Goal: Information Seeking & Learning: Learn about a topic

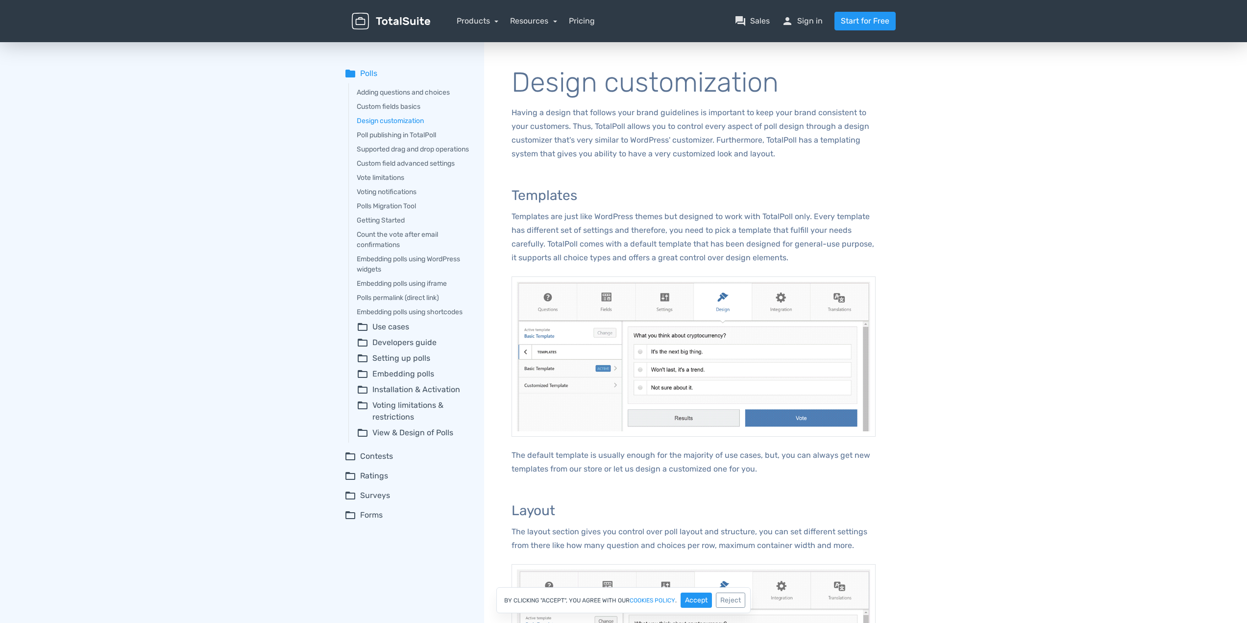
click at [401, 348] on summary "folder_open Developers guide" at bounding box center [414, 343] width 114 height 12
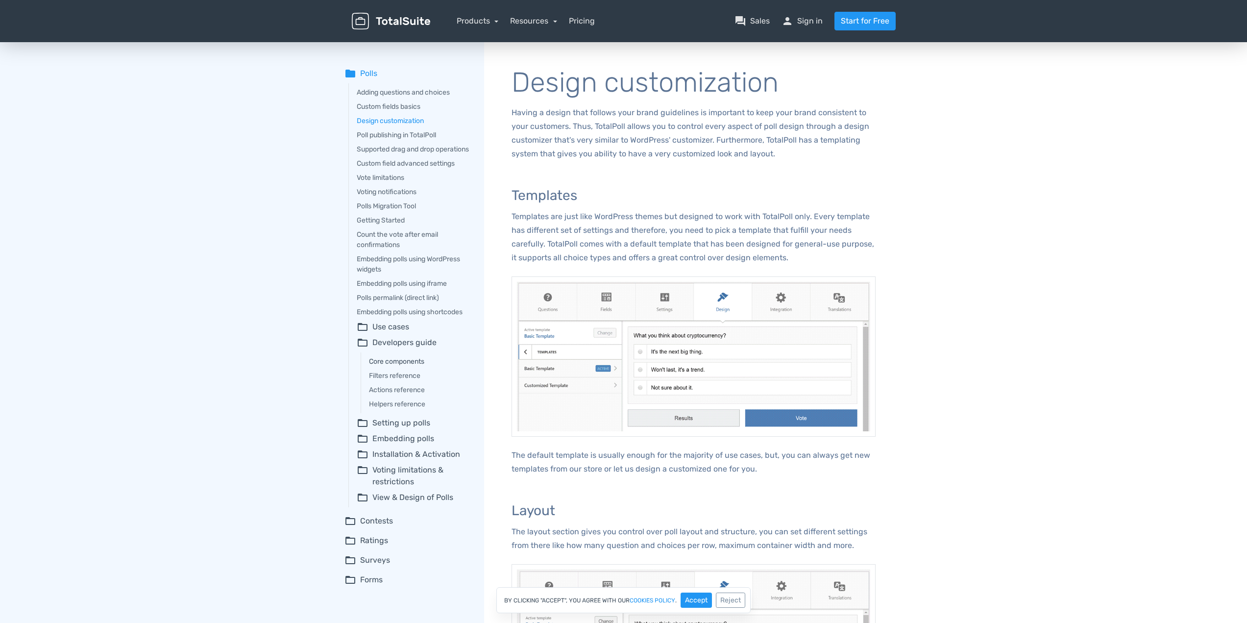
click at [396, 367] on link "Core components" at bounding box center [419, 361] width 101 height 10
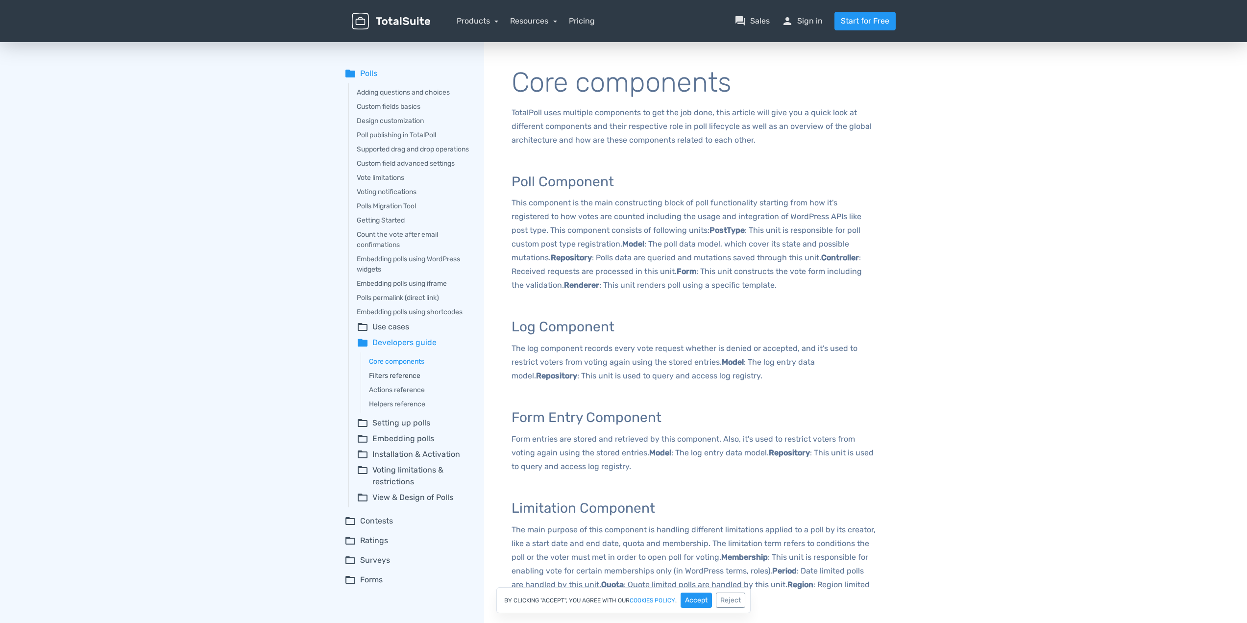
click at [402, 381] on link "Filters reference" at bounding box center [419, 375] width 101 height 10
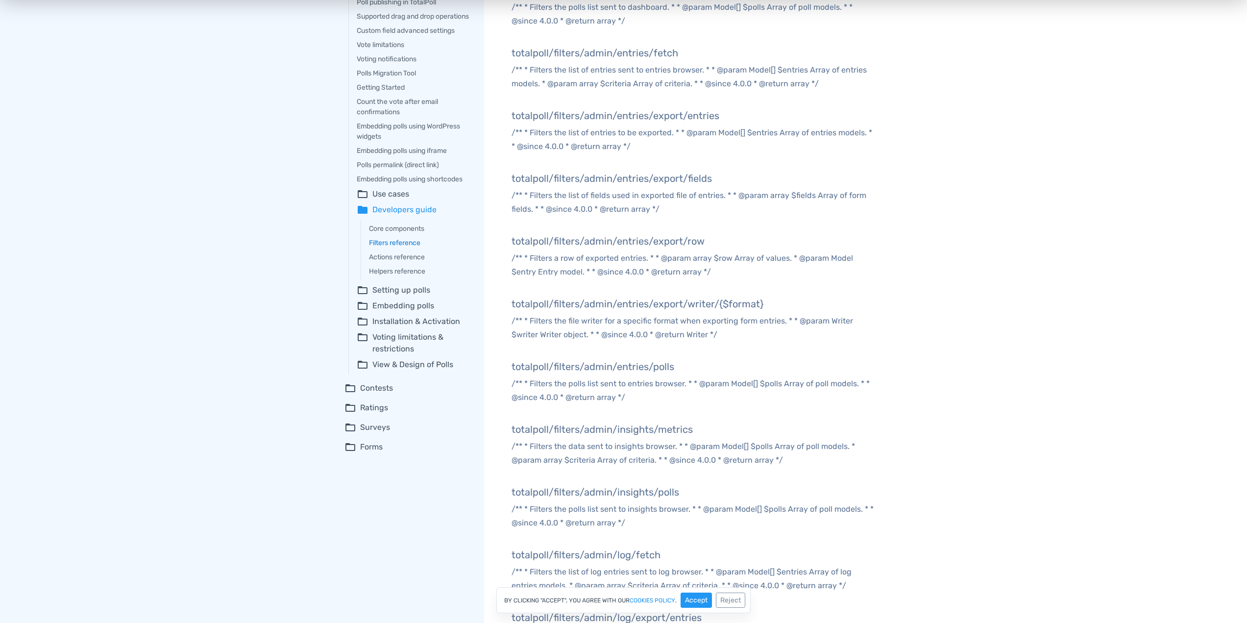
scroll to position [75, 0]
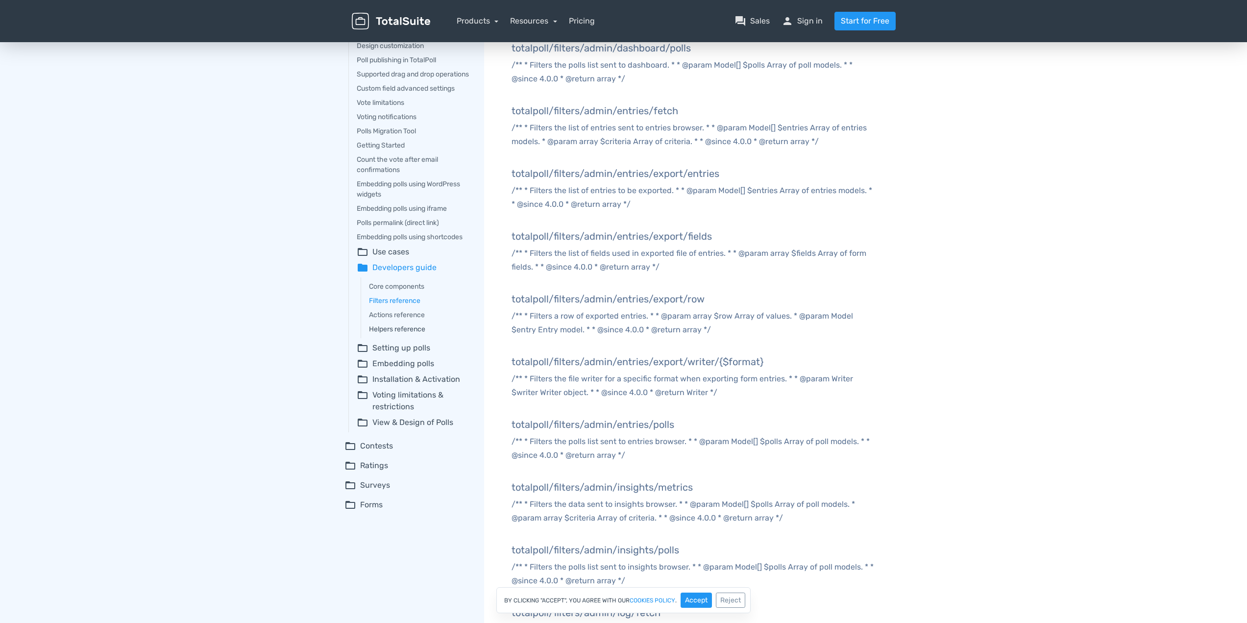
click at [404, 334] on link "Helpers reference" at bounding box center [419, 329] width 101 height 10
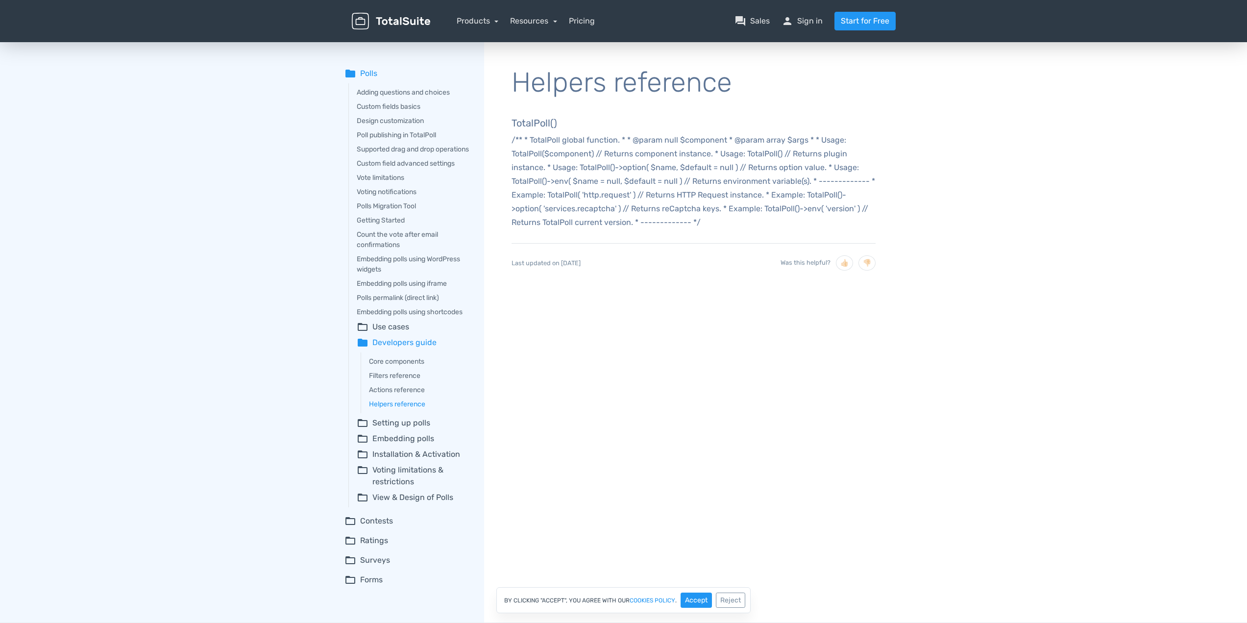
click at [428, 503] on summary "folder_open View & Design of Polls" at bounding box center [414, 498] width 114 height 12
click at [425, 521] on link "Adjusting the design of the Poll" at bounding box center [419, 516] width 101 height 10
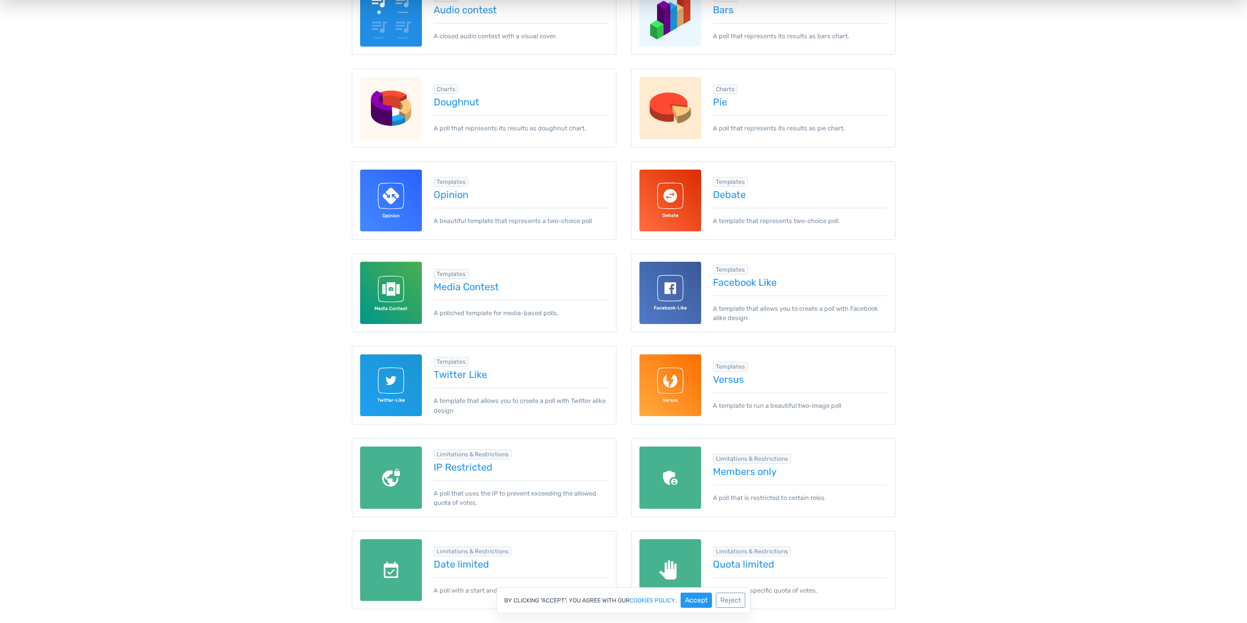
scroll to position [392, 0]
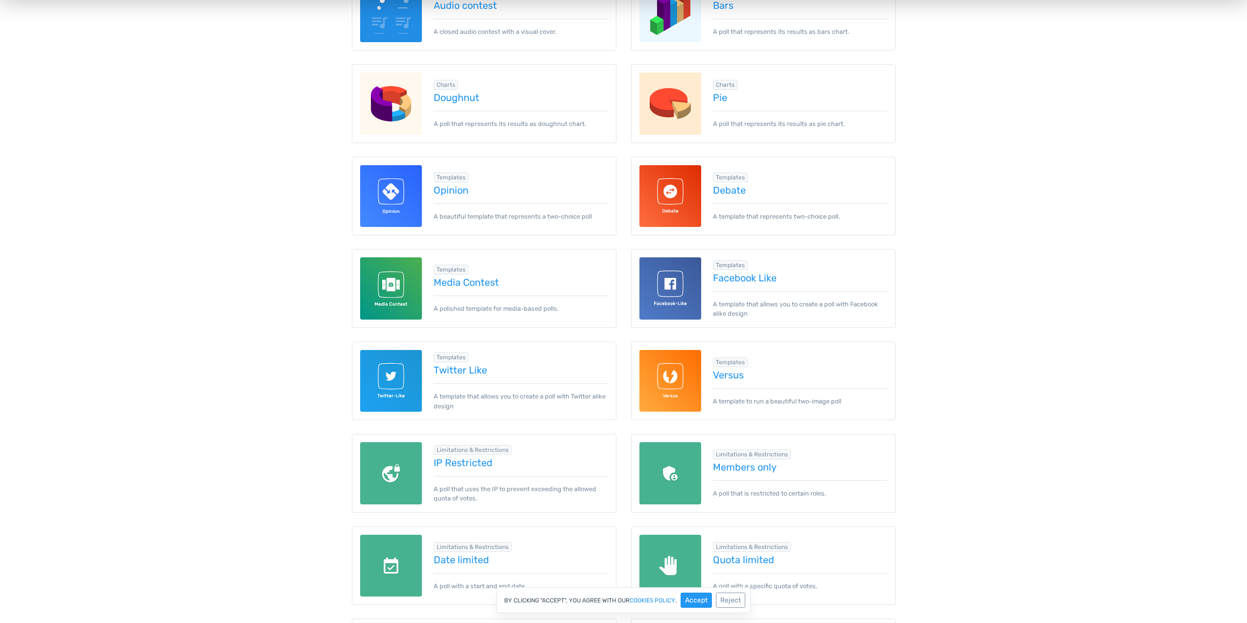
click at [215, 185] on div "Browse demos by category All Basics Charts Templates Limitations & Restrictions…" at bounding box center [623, 541] width 1247 height 1655
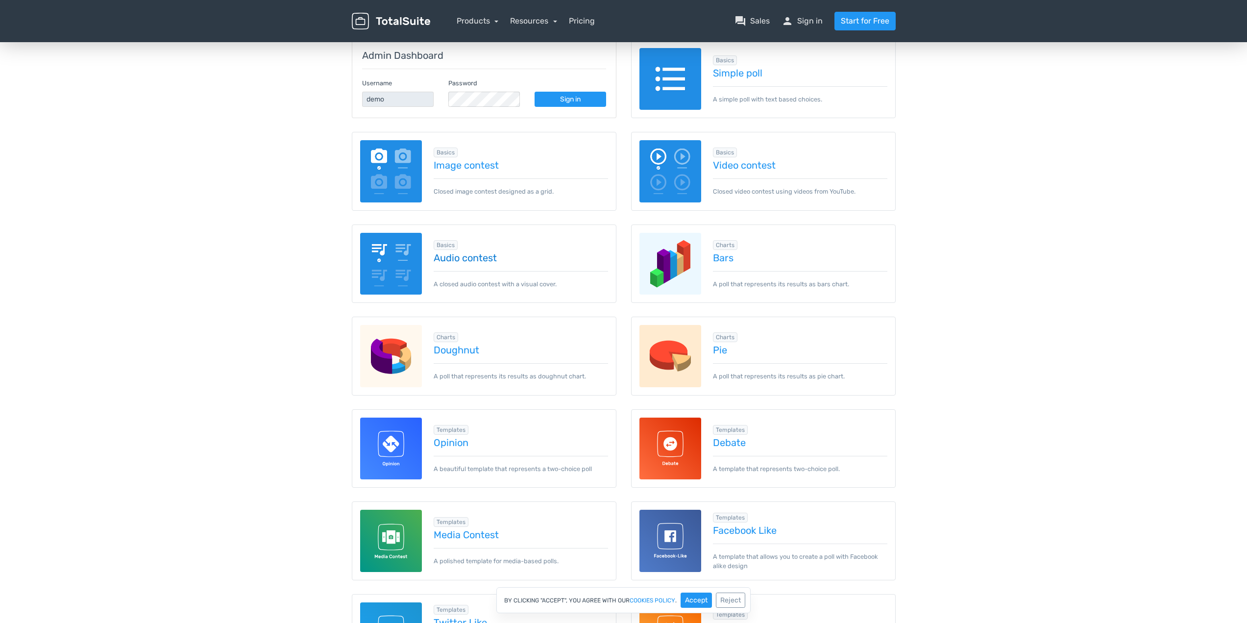
scroll to position [196, 0]
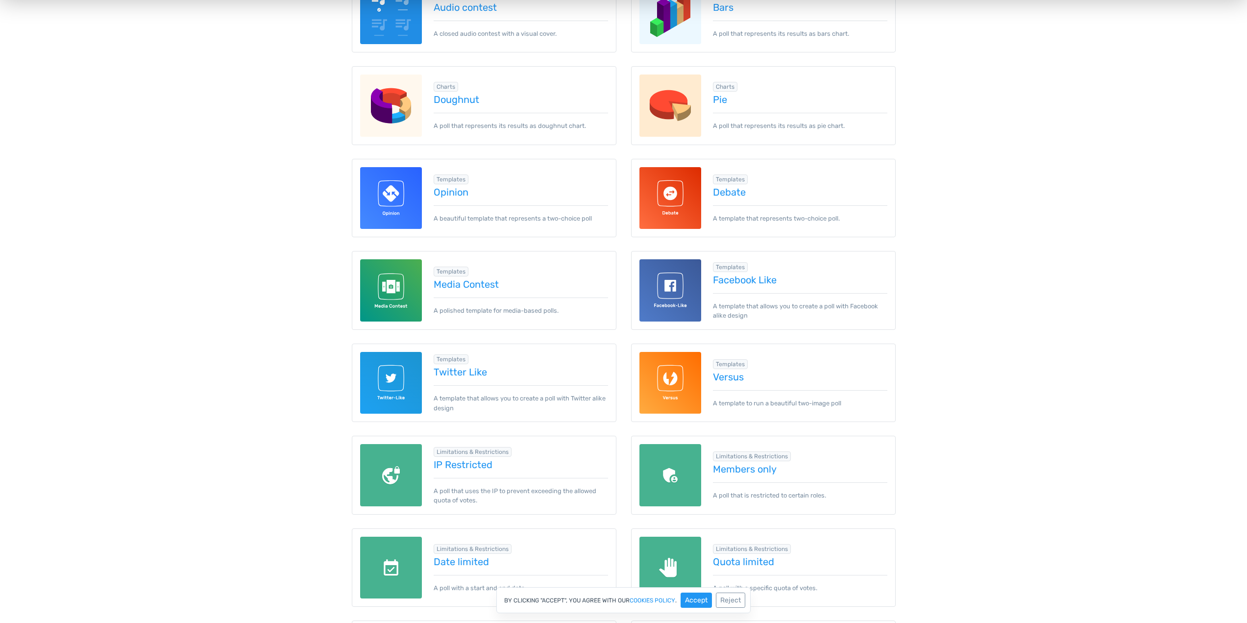
scroll to position [392, 0]
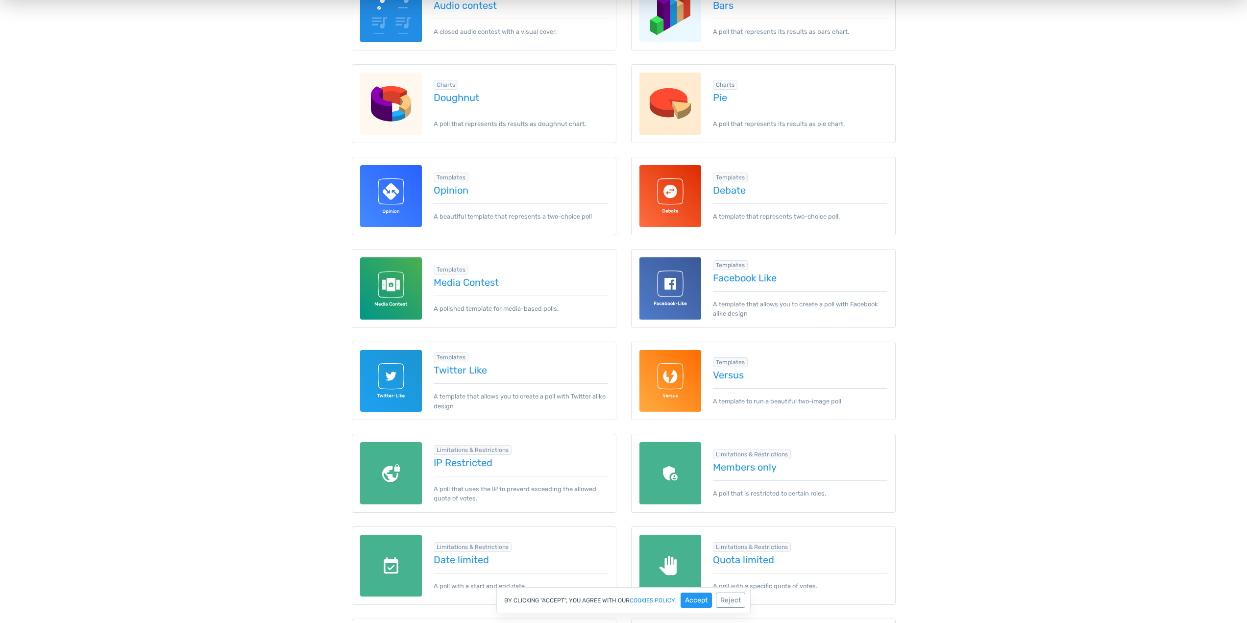
click at [1056, 169] on div "Browse demos by category All Basics Charts Templates Limitations & Restrictions…" at bounding box center [623, 541] width 1247 height 1655
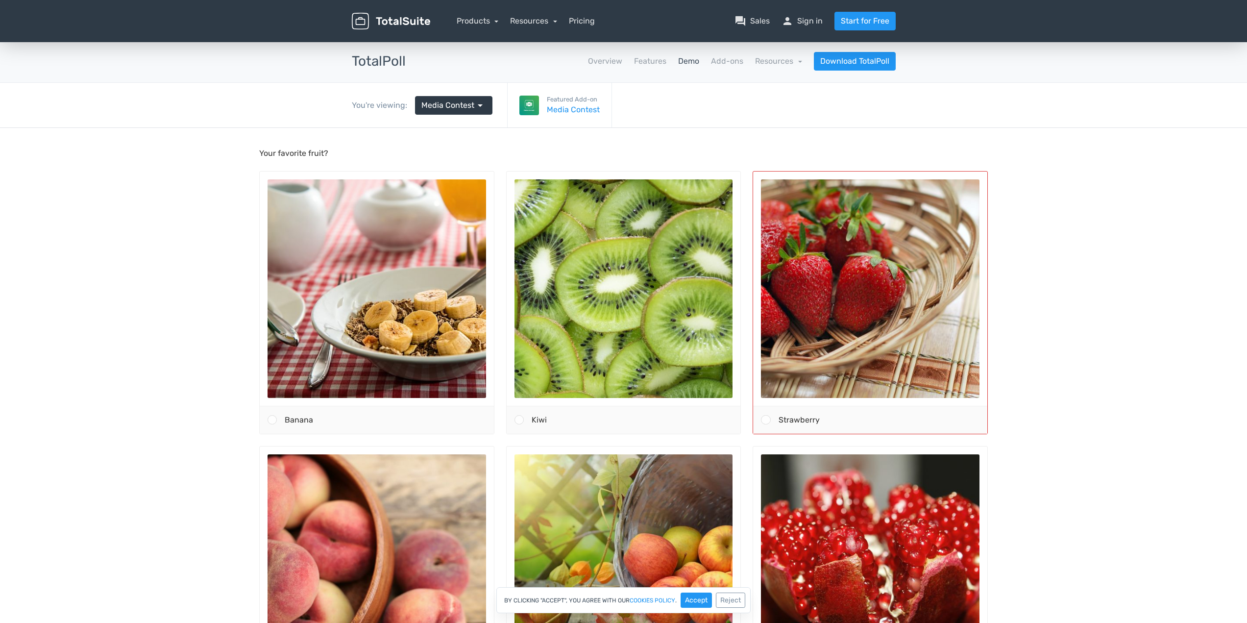
click at [879, 418] on div "Strawberry" at bounding box center [879, 419] width 217 height 27
click at [766, 420] on input "Strawberry" at bounding box center [766, 420] width 0 height 0
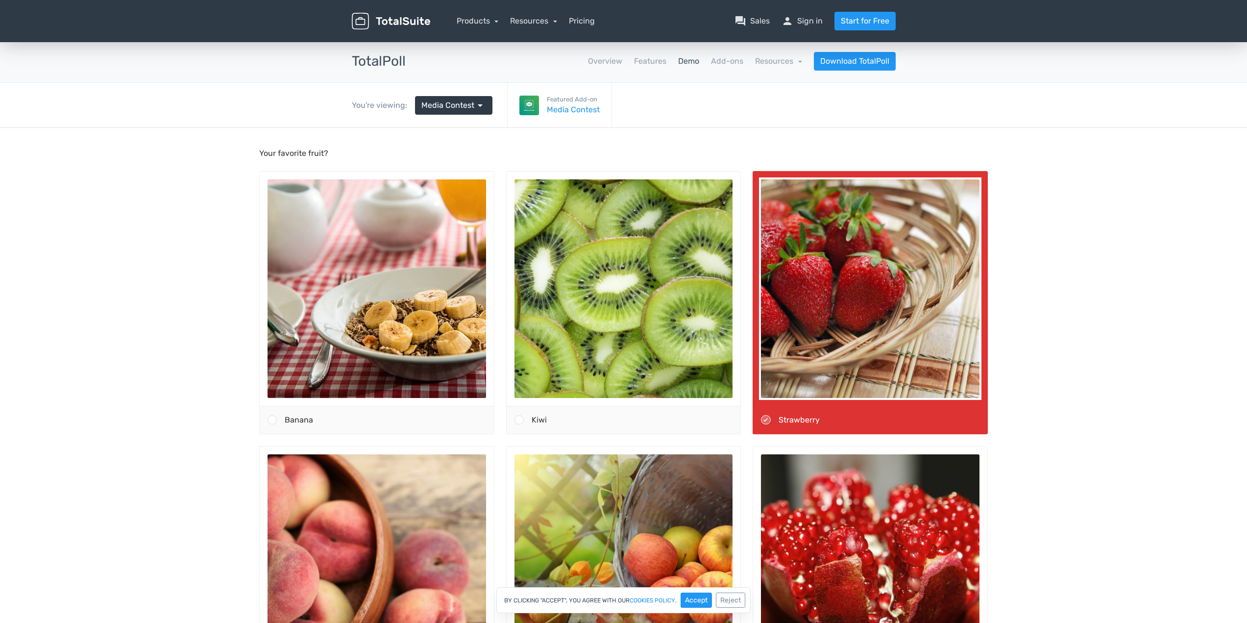
click at [1124, 342] on body "Your favorite fruit? Banana" at bounding box center [623, 466] width 1247 height 677
click at [650, 423] on div "Kiwi" at bounding box center [632, 419] width 217 height 27
click at [519, 420] on input "Kiwi" at bounding box center [519, 420] width 0 height 0
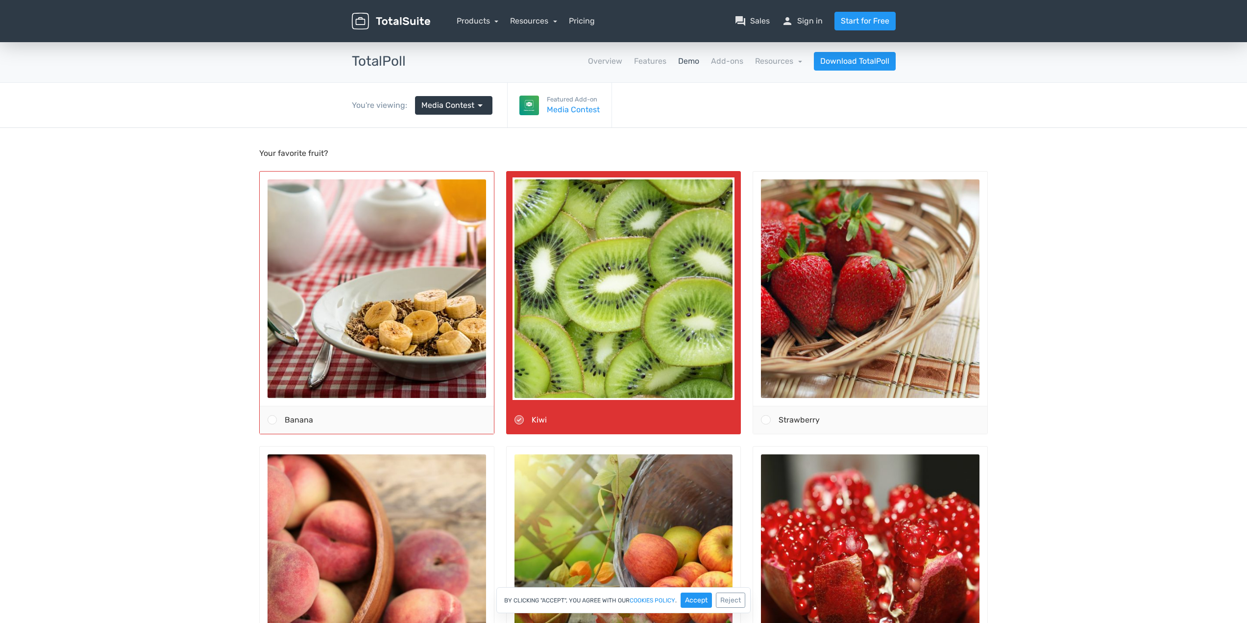
click at [452, 414] on div "Banana" at bounding box center [385, 419] width 217 height 27
click at [272, 420] on input "Banana" at bounding box center [272, 420] width 0 height 0
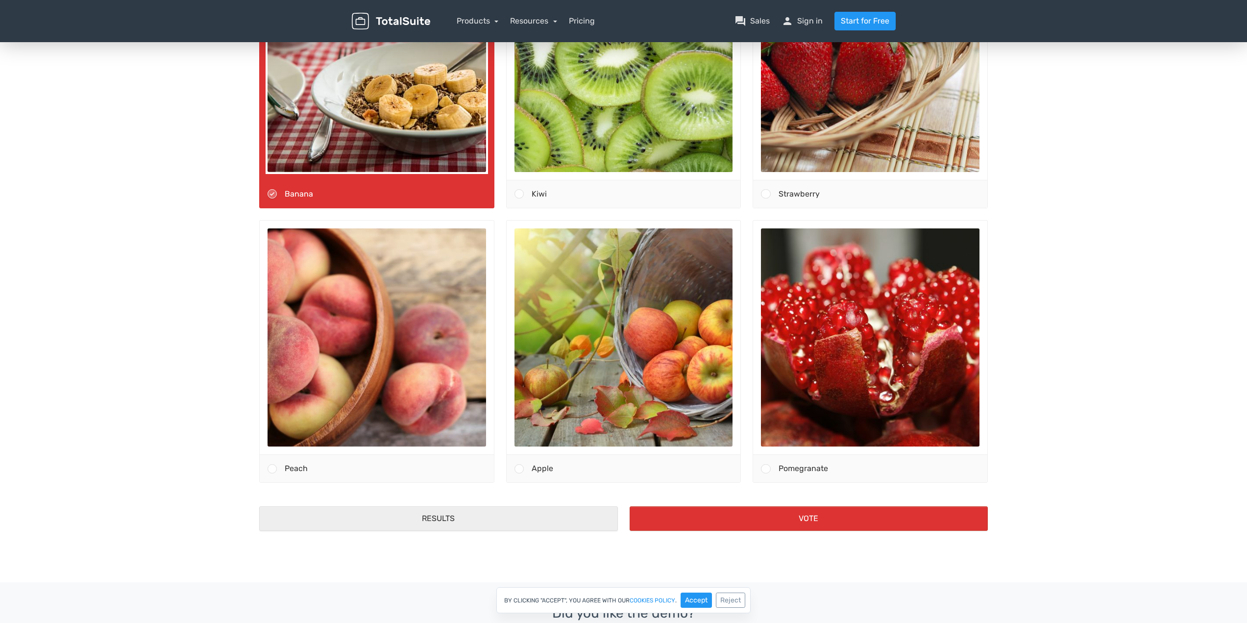
scroll to position [245, 0]
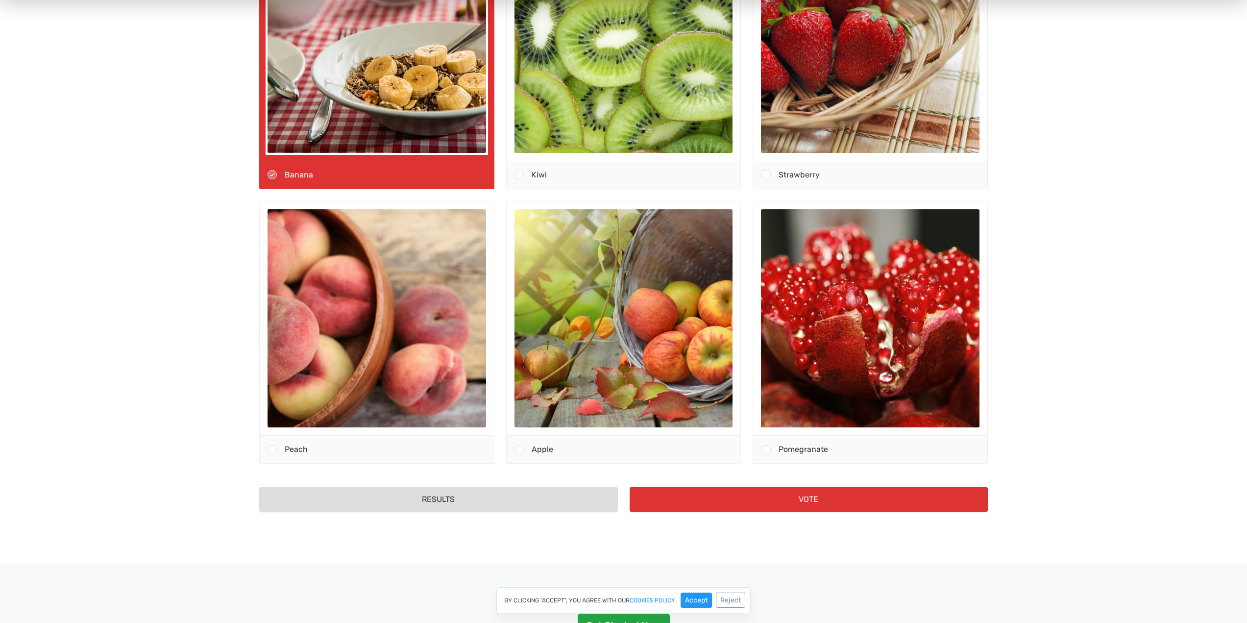
click at [509, 502] on button "Results" at bounding box center [438, 500] width 359 height 25
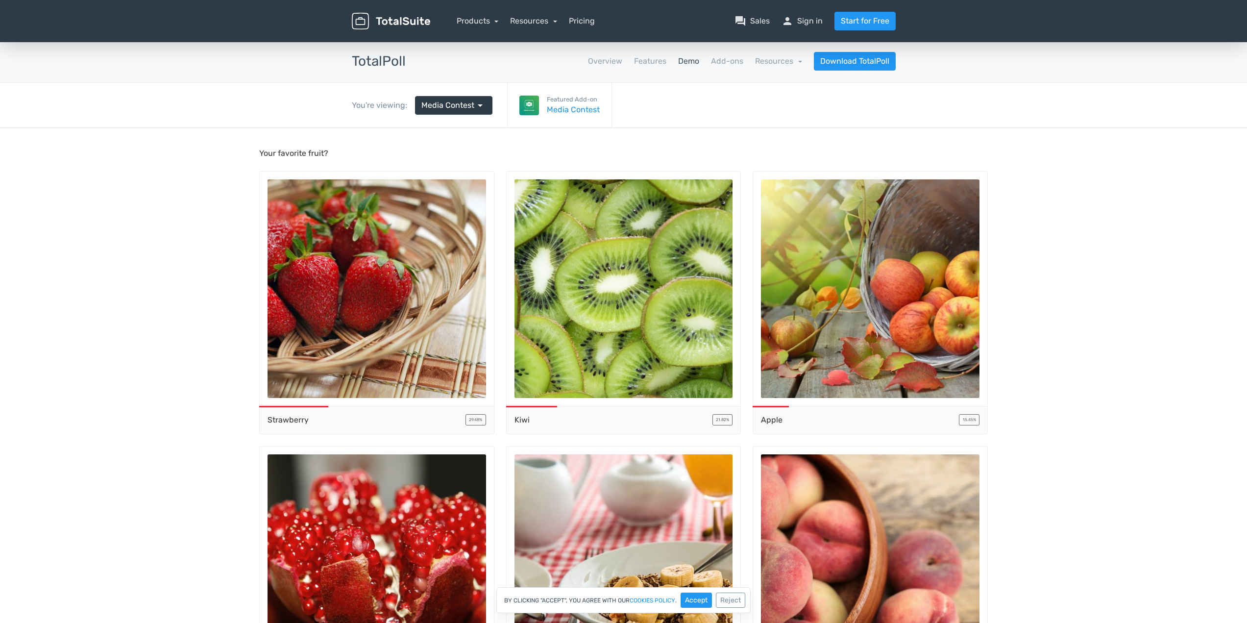
scroll to position [294, 0]
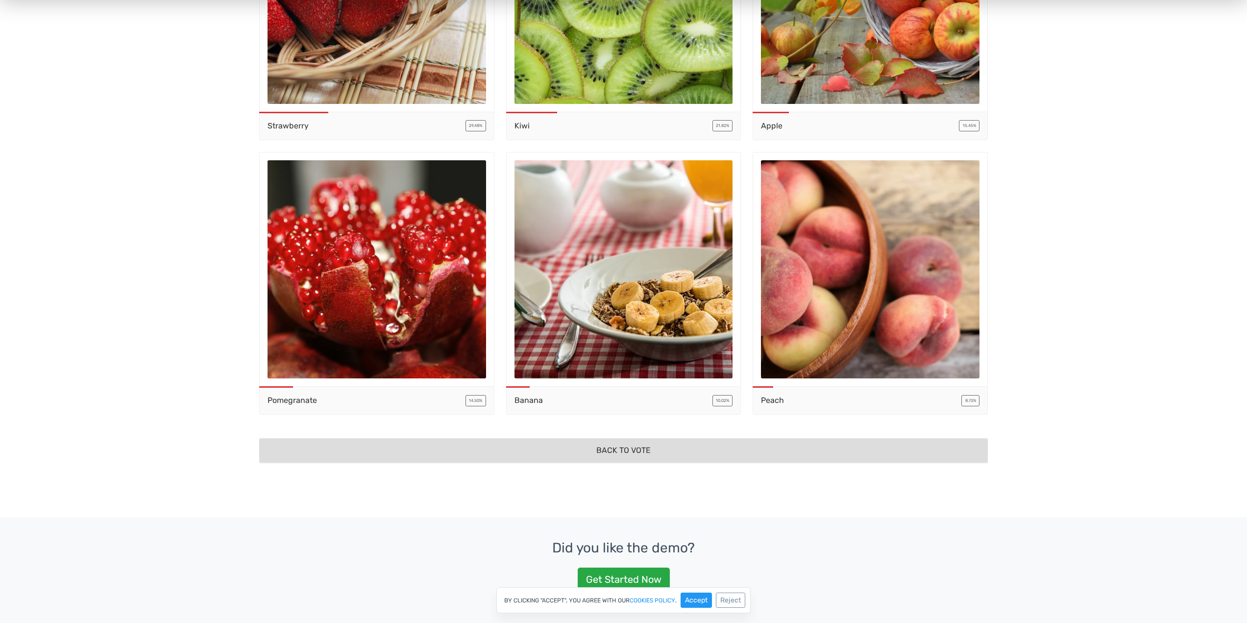
click at [623, 447] on button "Back to vote" at bounding box center [623, 451] width 729 height 25
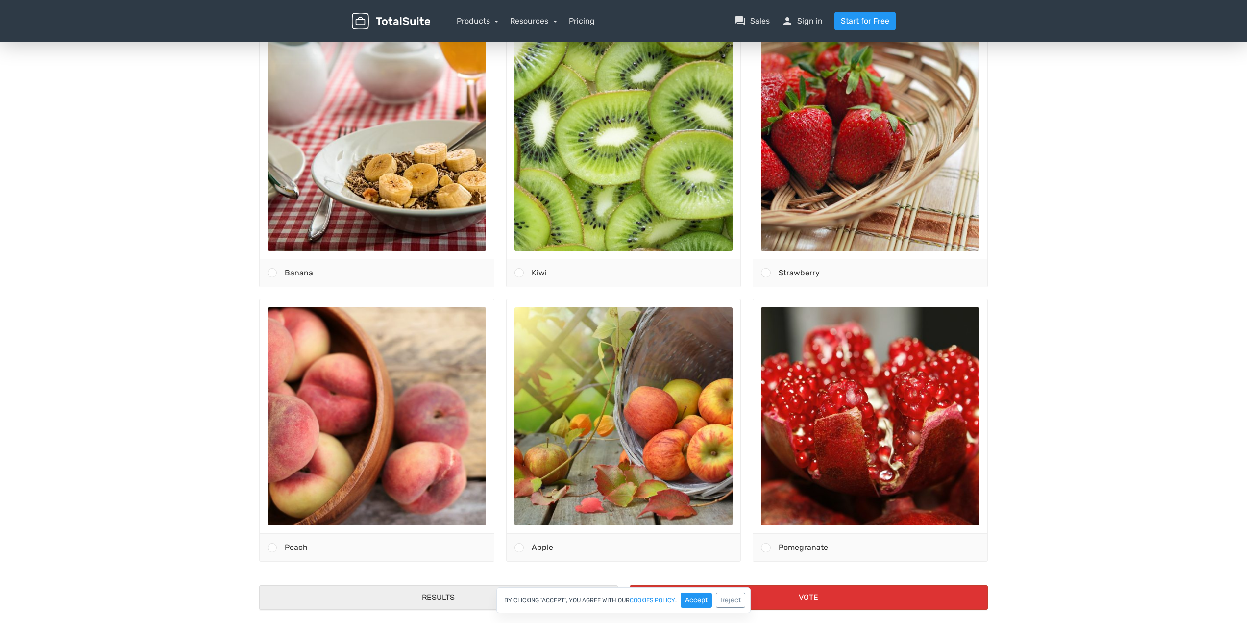
scroll to position [49, 0]
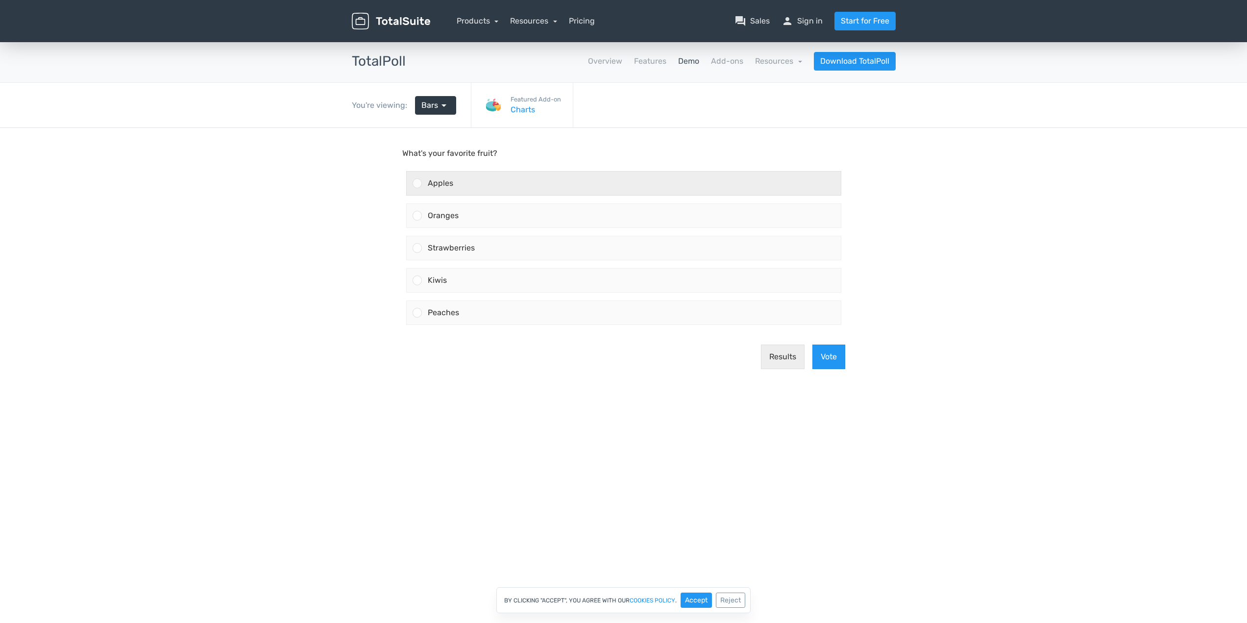
click at [535, 190] on div "Apples" at bounding box center [631, 184] width 419 height 24
click at [417, 183] on input "Apples" at bounding box center [417, 183] width 0 height 0
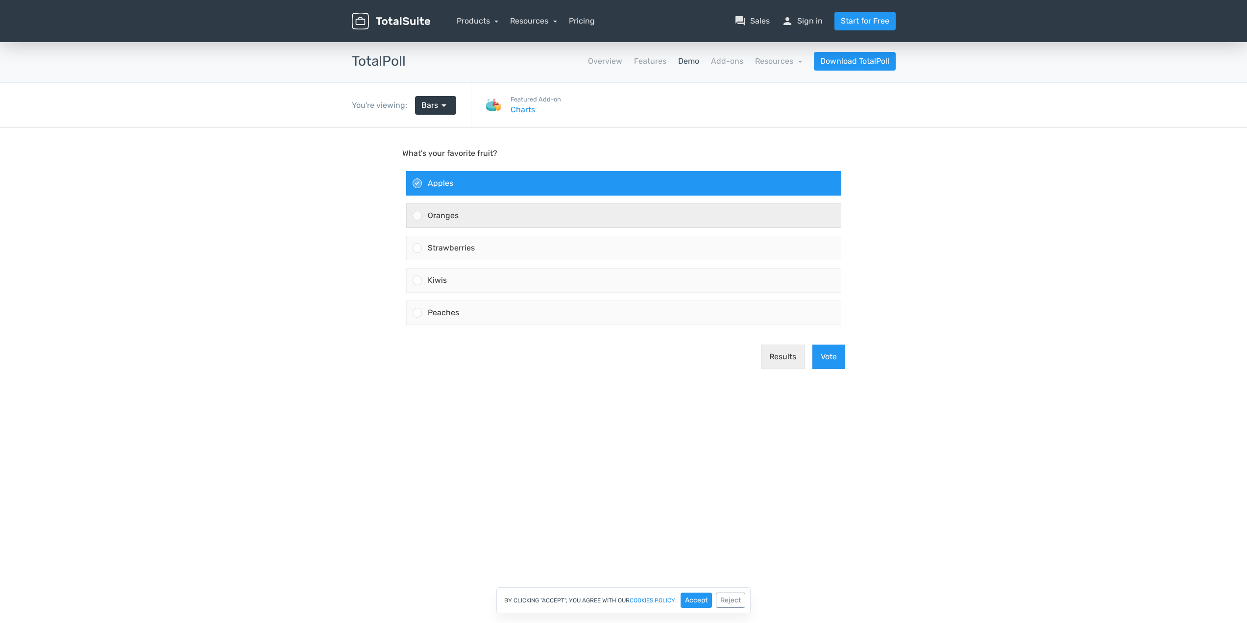
click at [527, 204] on div "Oranges" at bounding box center [631, 216] width 419 height 24
click at [417, 216] on input "Oranges" at bounding box center [417, 216] width 0 height 0
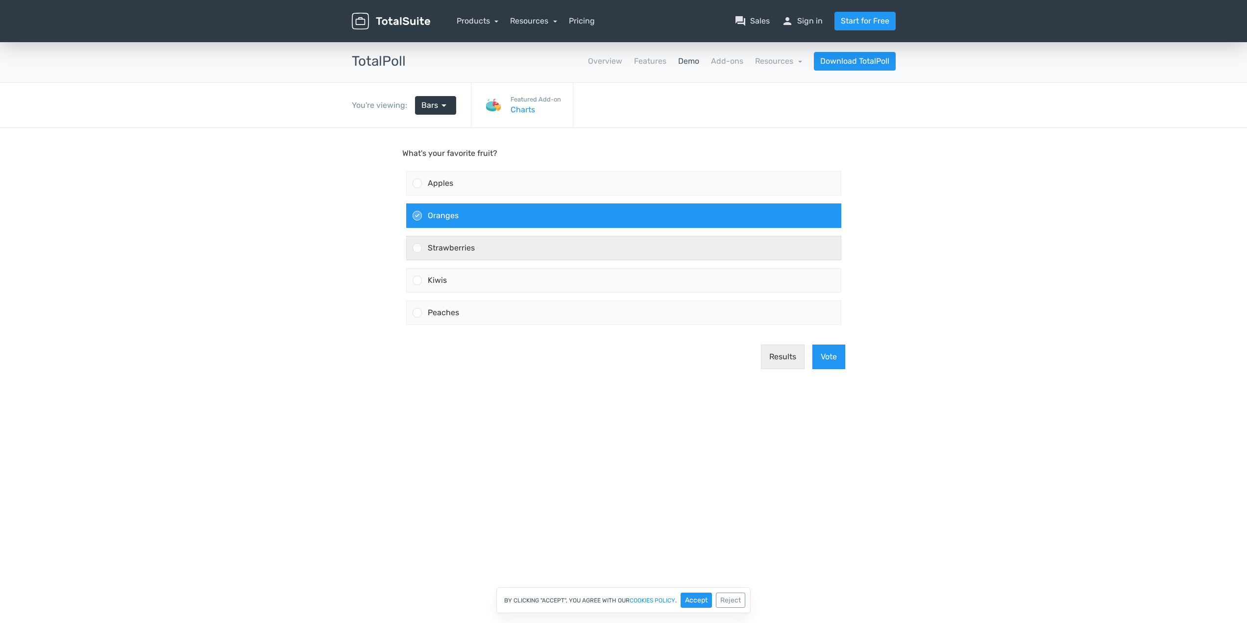
click at [532, 236] on div "Strawberries" at bounding box center [631, 248] width 419 height 24
click at [417, 248] on input "Strawberries" at bounding box center [417, 248] width 0 height 0
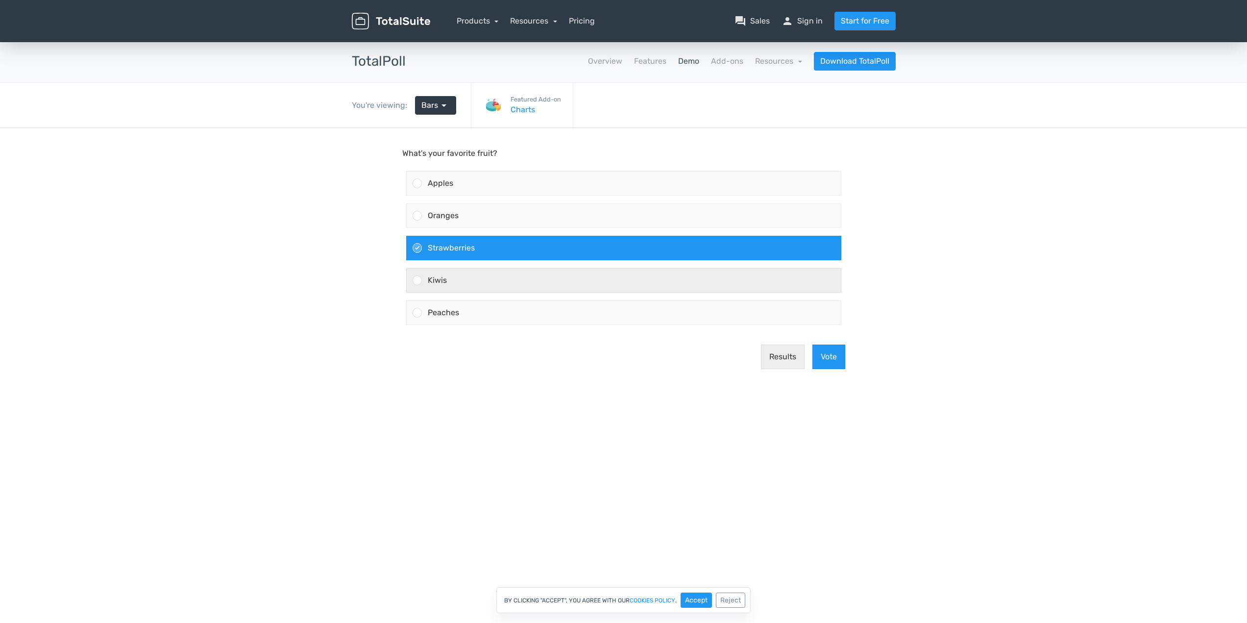
click at [543, 286] on div "Kiwis" at bounding box center [631, 281] width 419 height 24
click at [417, 280] on input "Kiwis" at bounding box center [417, 280] width 0 height 0
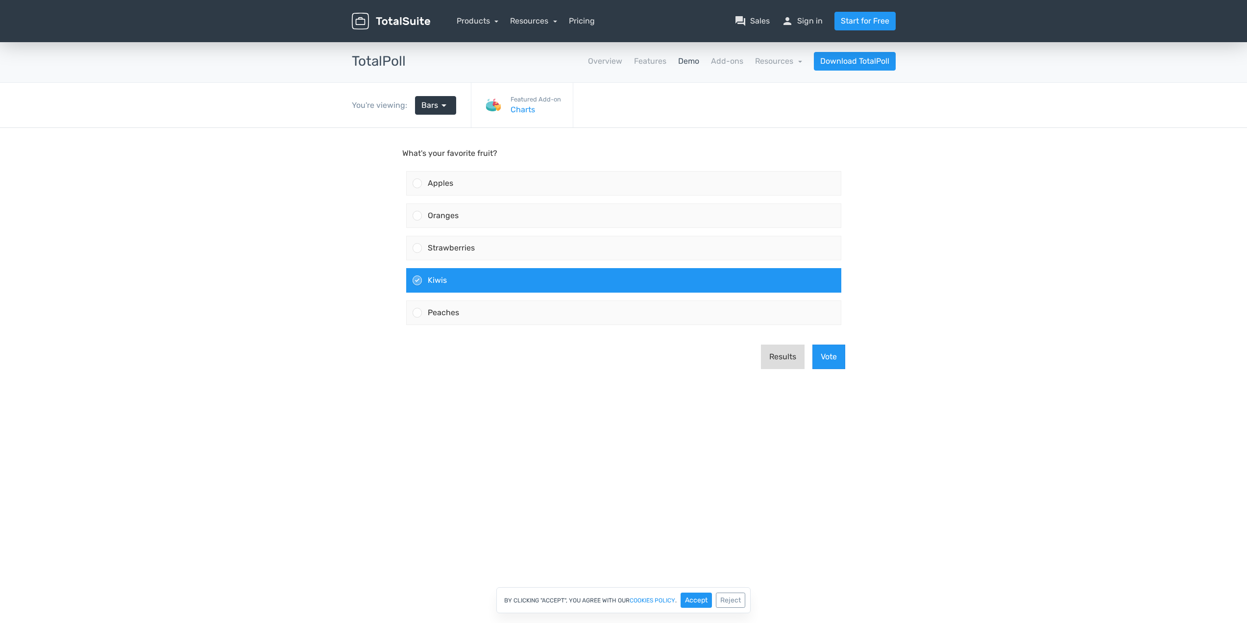
click at [781, 356] on button "Results" at bounding box center [783, 356] width 44 height 25
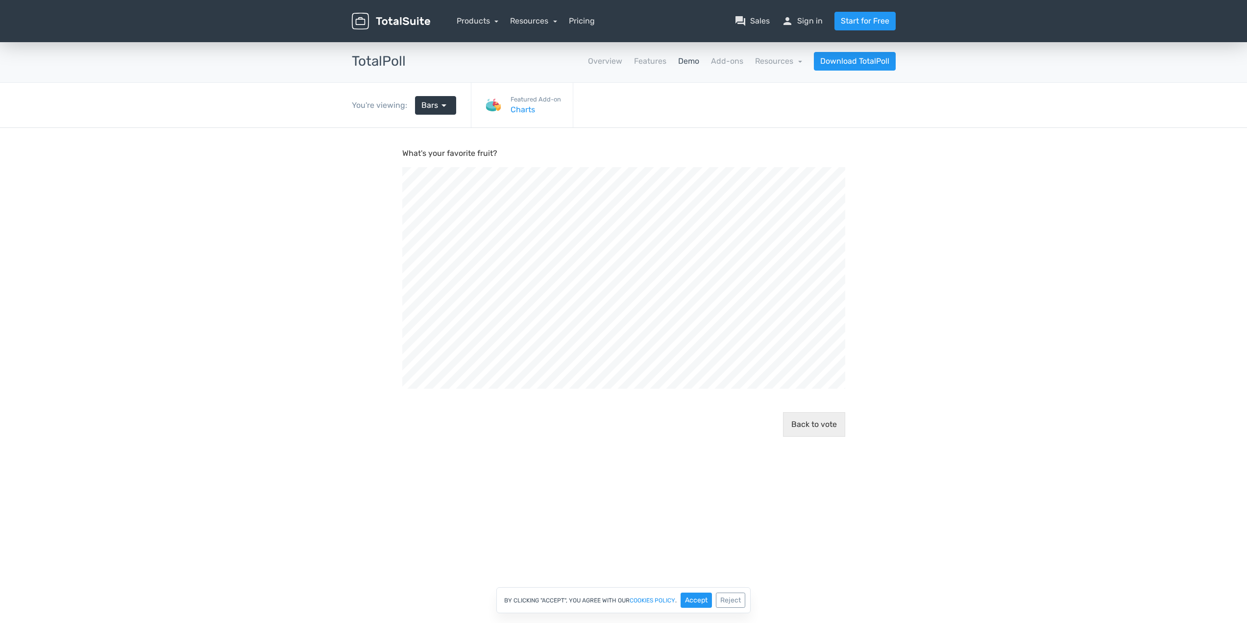
scroll to position [356, 1247]
click at [774, 354] on button "Results" at bounding box center [783, 356] width 44 height 25
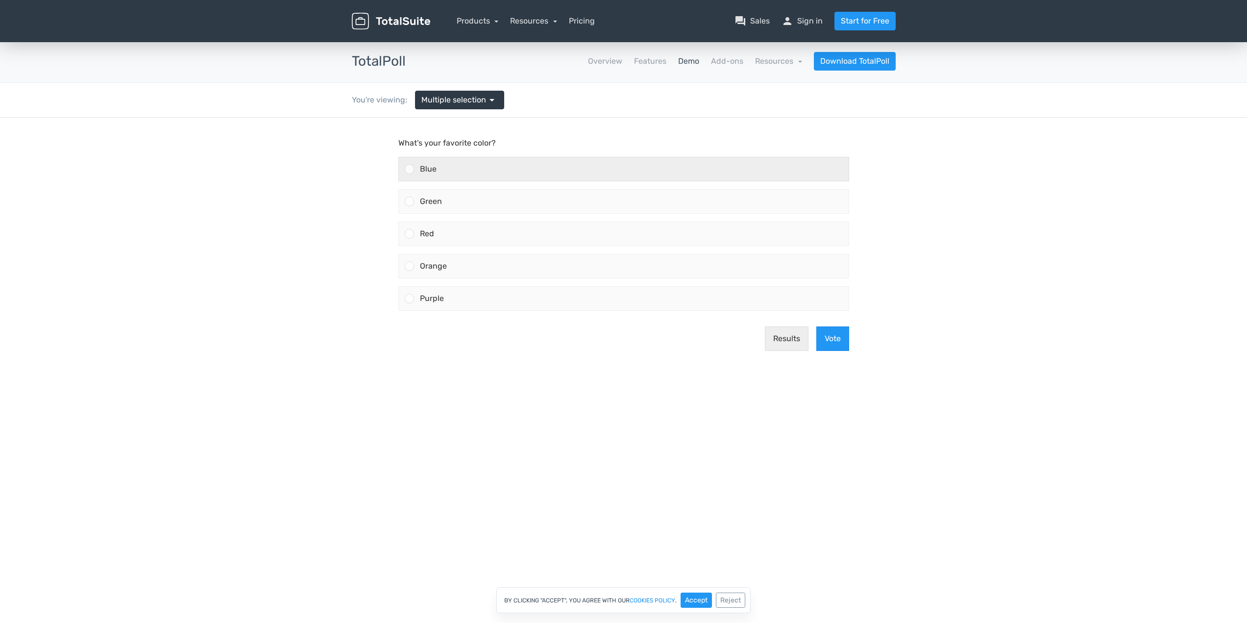
click at [486, 179] on div "Blue" at bounding box center [631, 169] width 435 height 24
click at [409, 169] on input "Blue" at bounding box center [409, 169] width 0 height 0
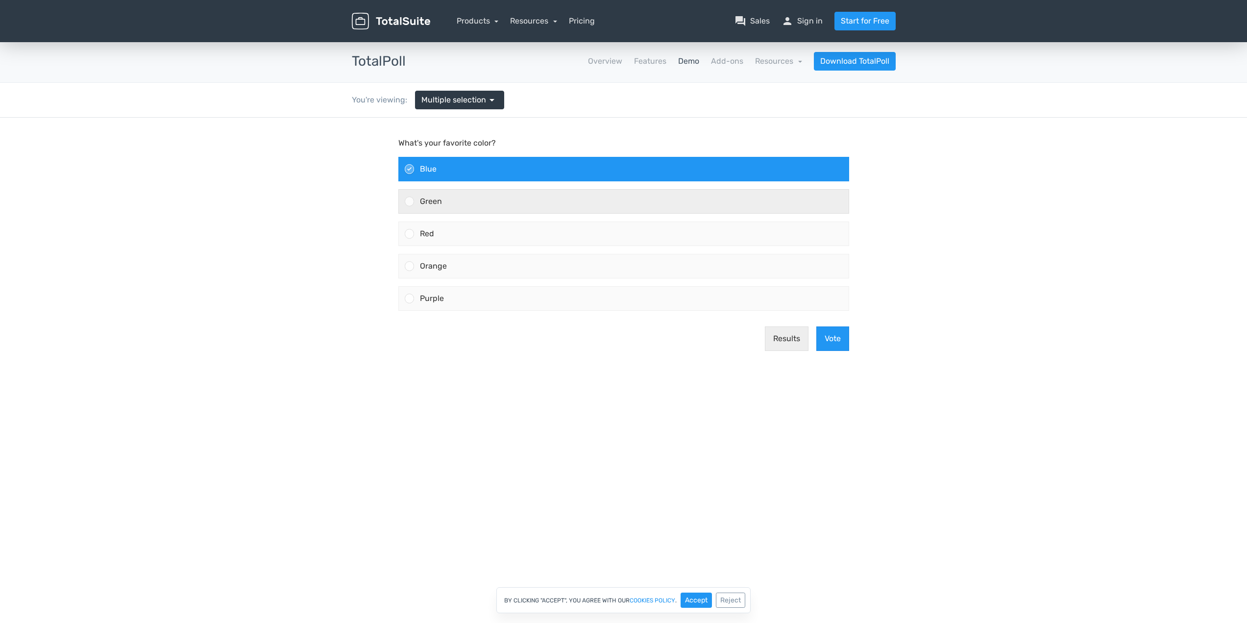
click at [485, 190] on div "Green" at bounding box center [631, 202] width 435 height 24
click at [409, 201] on input "Green" at bounding box center [409, 201] width 0 height 0
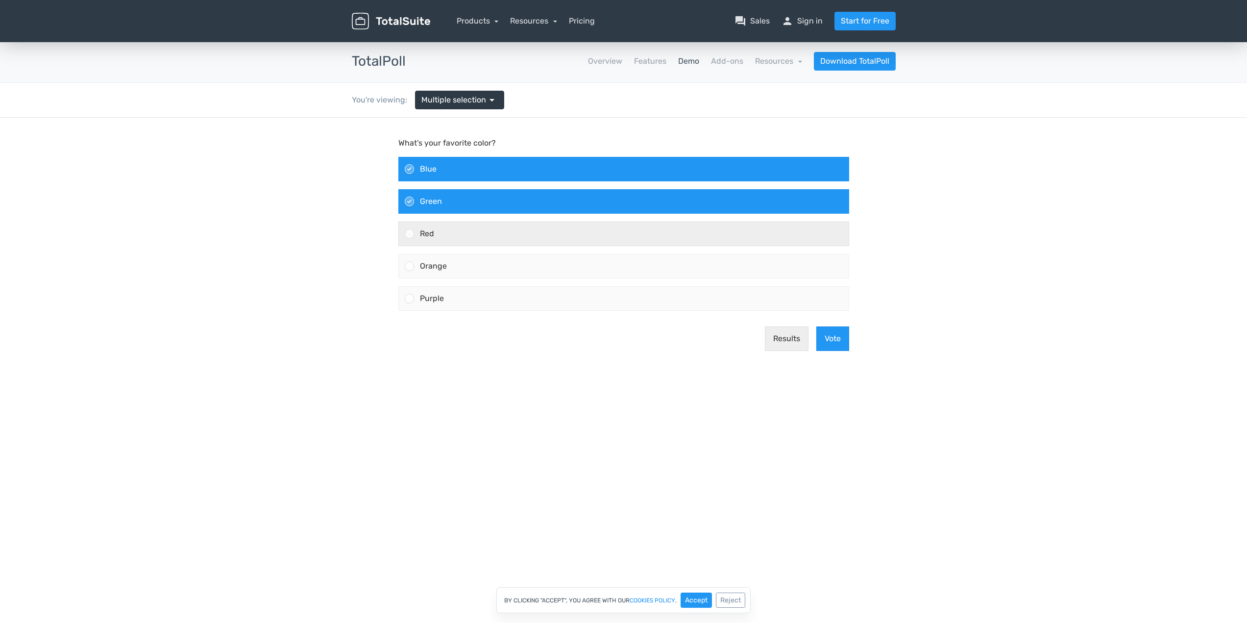
click at [481, 218] on label "Red" at bounding box center [623, 234] width 459 height 32
click at [409, 234] on input "Red" at bounding box center [409, 234] width 0 height 0
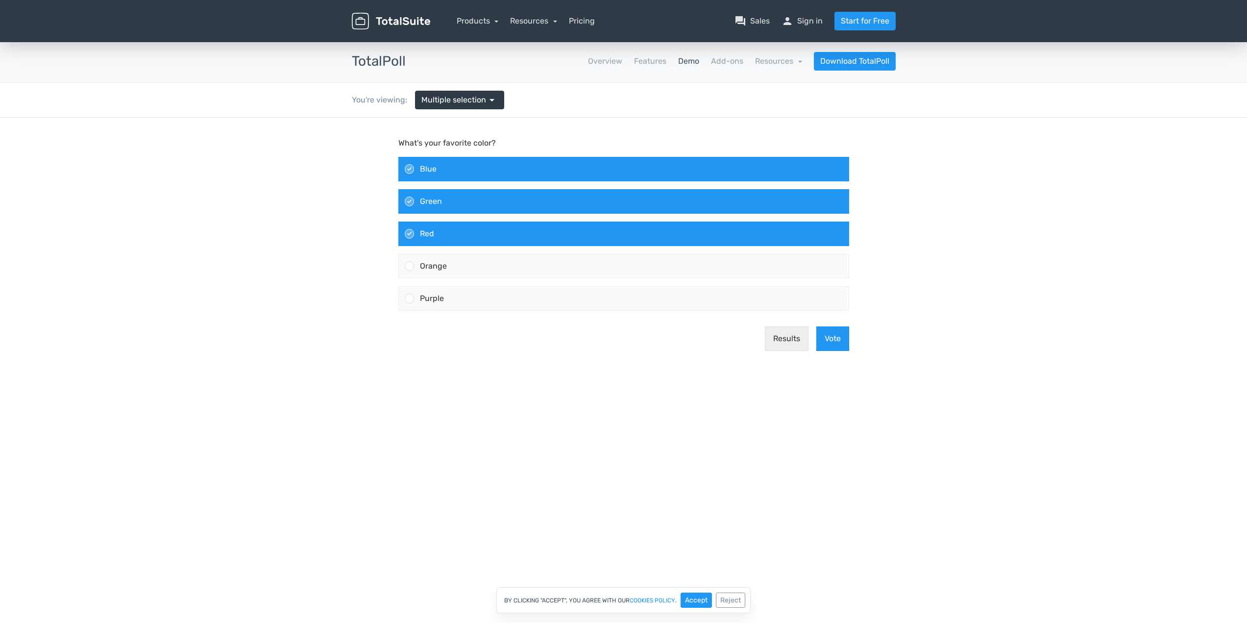
click at [480, 238] on div "Red" at bounding box center [631, 234] width 435 height 24
click at [409, 234] on input "Red" at bounding box center [409, 234] width 0 height 0
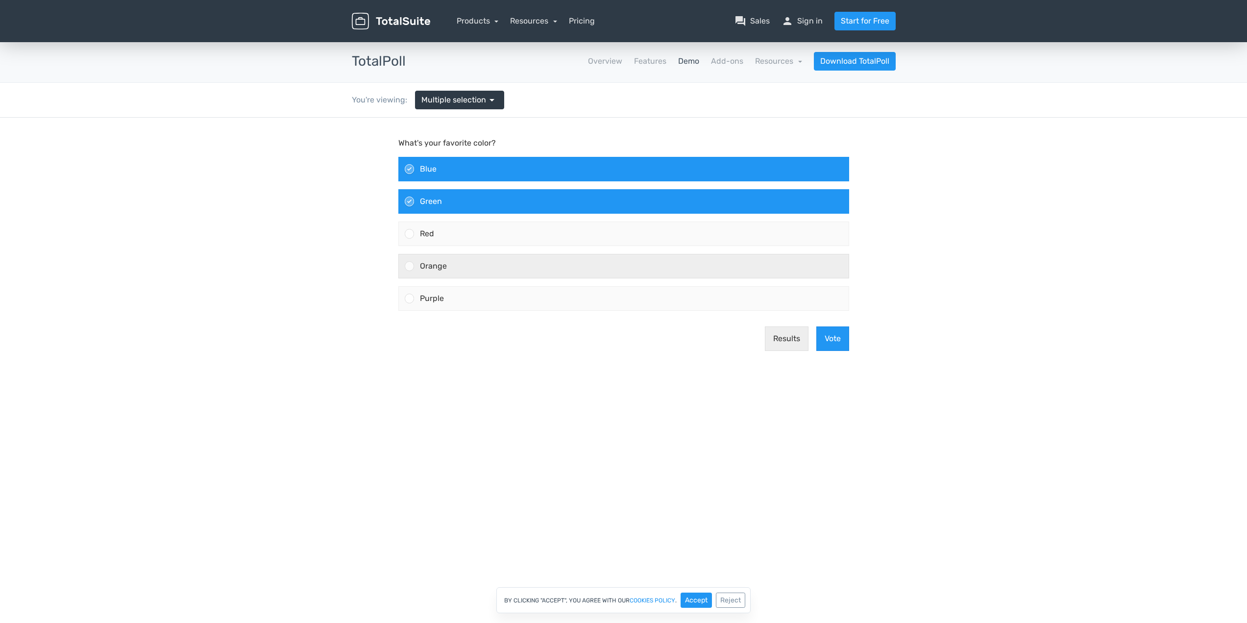
click at [478, 257] on div "Orange" at bounding box center [631, 266] width 435 height 24
click at [409, 266] on input "Orange" at bounding box center [409, 266] width 0 height 0
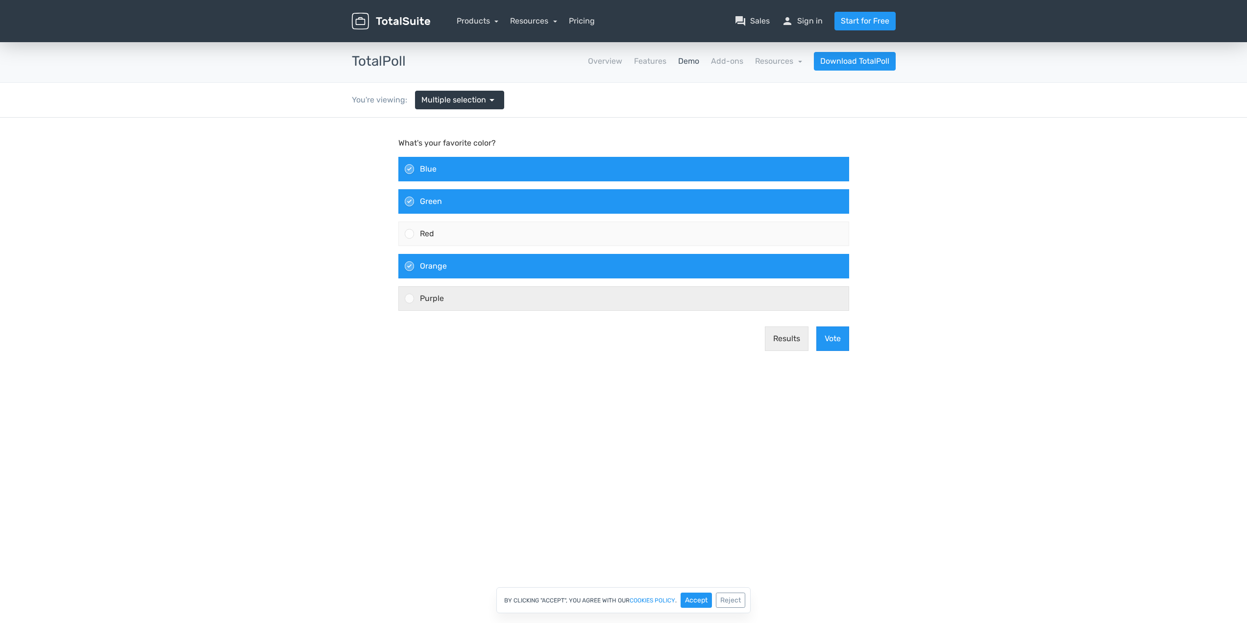
click at [475, 288] on div "Purple" at bounding box center [631, 299] width 435 height 24
click at [409, 298] on input "Purple" at bounding box center [409, 298] width 0 height 0
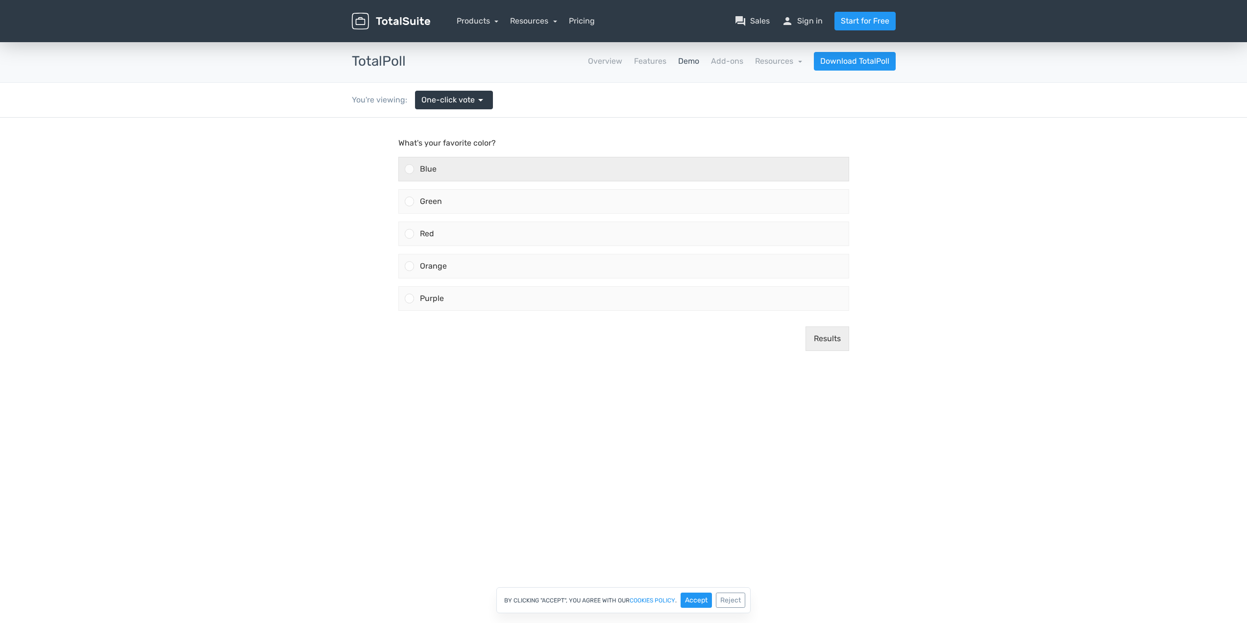
click at [526, 172] on div "Blue" at bounding box center [631, 169] width 435 height 24
click at [409, 169] on input "Blue" at bounding box center [409, 169] width 0 height 0
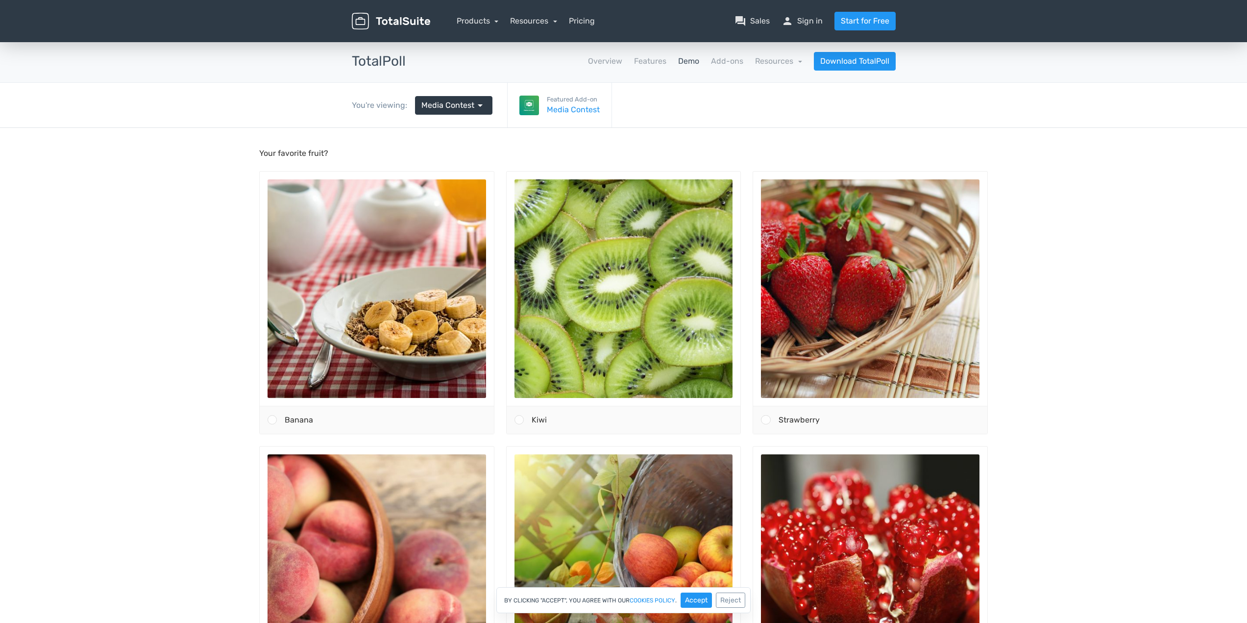
click at [889, 121] on div "You're viewing: Media Contest arrow_drop_down Featured Add-on Media Contest" at bounding box center [623, 105] width 559 height 45
drag, startPoint x: 1008, startPoint y: 154, endPoint x: 1041, endPoint y: 166, distance: 34.9
click at [1010, 155] on body "Your favorite fruit? [GEOGRAPHIC_DATA]" at bounding box center [623, 466] width 1247 height 677
click at [263, 155] on p "Your favorite fruit?" at bounding box center [623, 154] width 729 height 12
click at [317, 155] on p "Your favorite fruit?" at bounding box center [623, 154] width 729 height 12
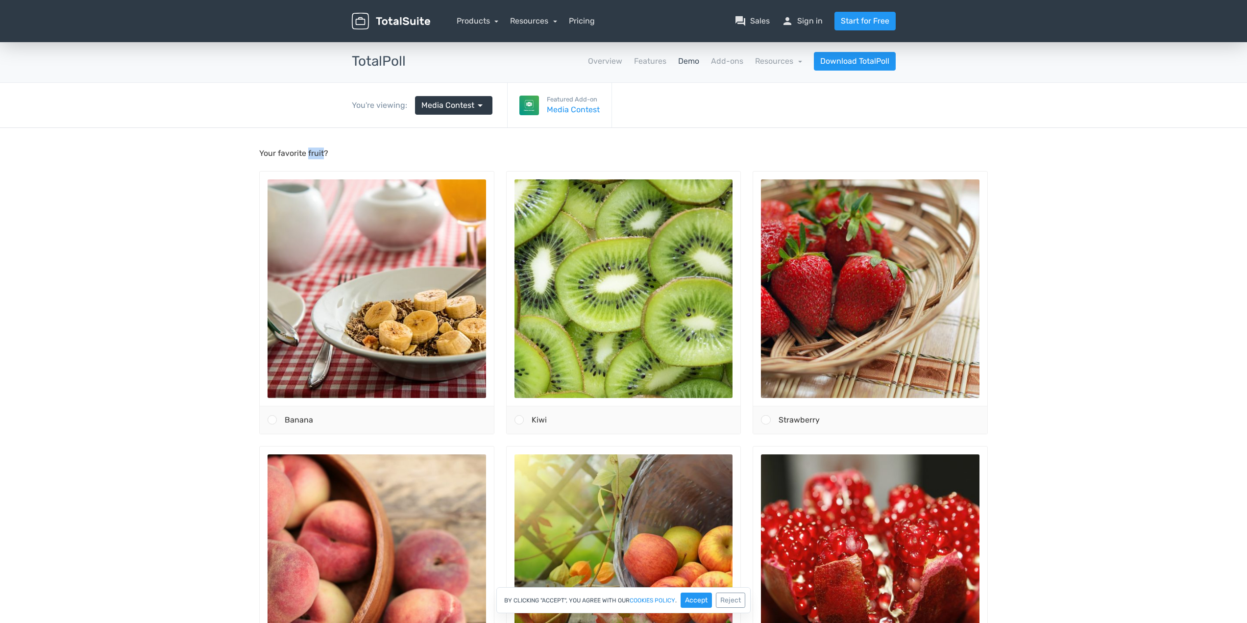
click at [317, 155] on p "Your favorite fruit?" at bounding box center [623, 154] width 729 height 12
click at [225, 139] on body "Your favorite fruit? [GEOGRAPHIC_DATA]" at bounding box center [623, 466] width 1247 height 677
click at [433, 108] on span "Media Contest" at bounding box center [447, 105] width 53 height 12
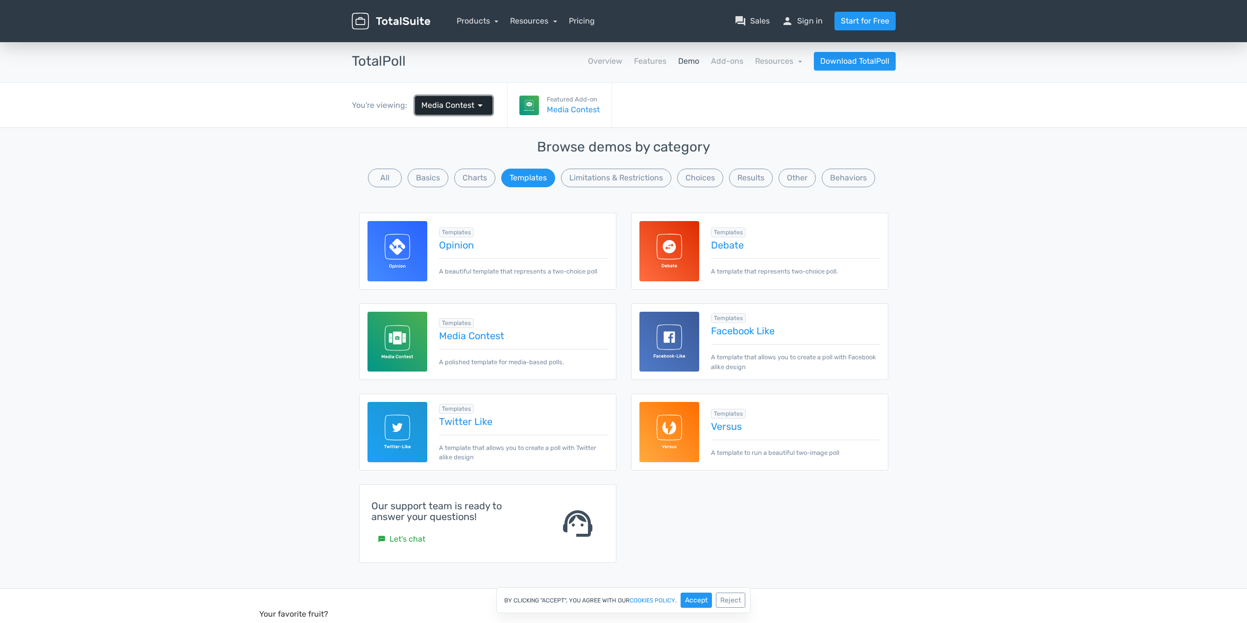
click at [433, 108] on span "Media Contest" at bounding box center [447, 105] width 53 height 12
